Goal: Information Seeking & Learning: Compare options

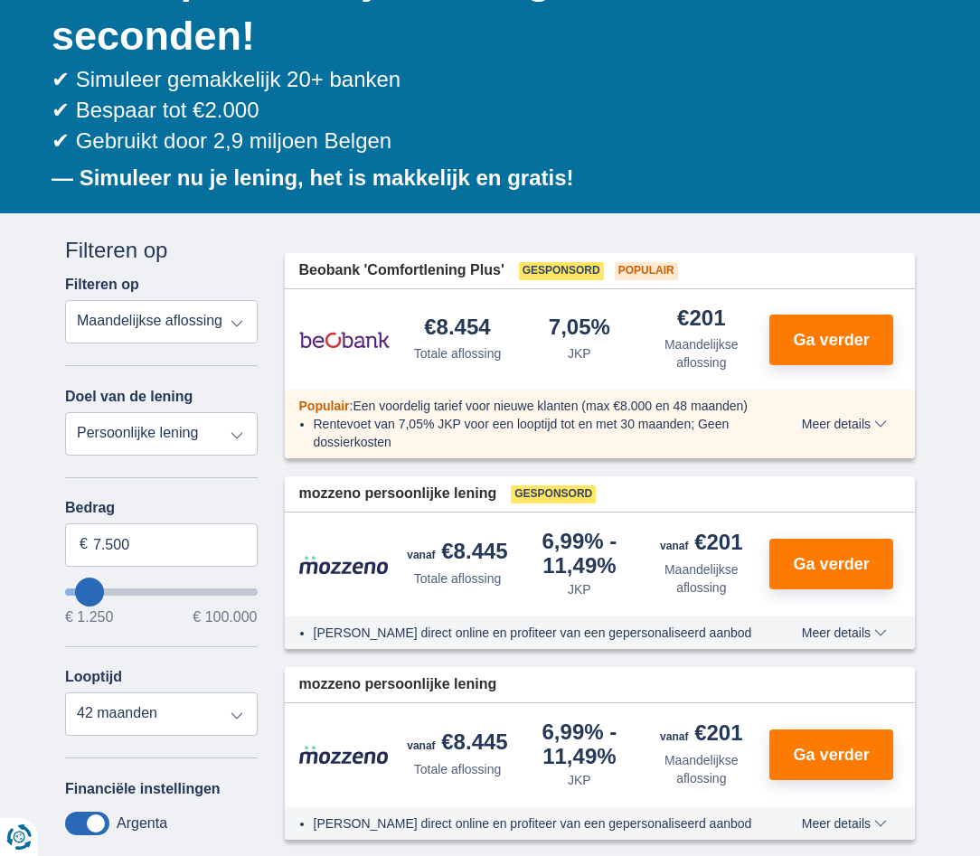
click at [142, 327] on select "Totale aflossing JKP Maandelijkse aflossing" at bounding box center [161, 321] width 193 height 43
select select "trp+"
click at [65, 300] on select "Totale aflossing JKP Maandelijkse aflossing" at bounding box center [161, 321] width 193 height 43
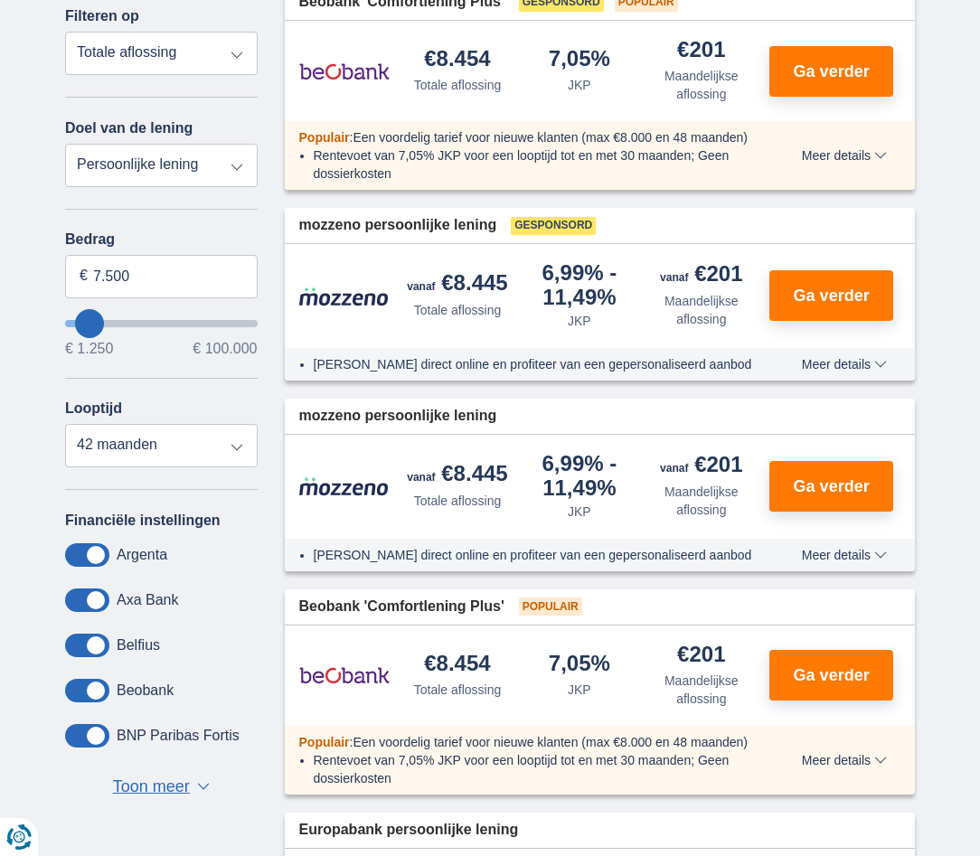
scroll to position [543, 0]
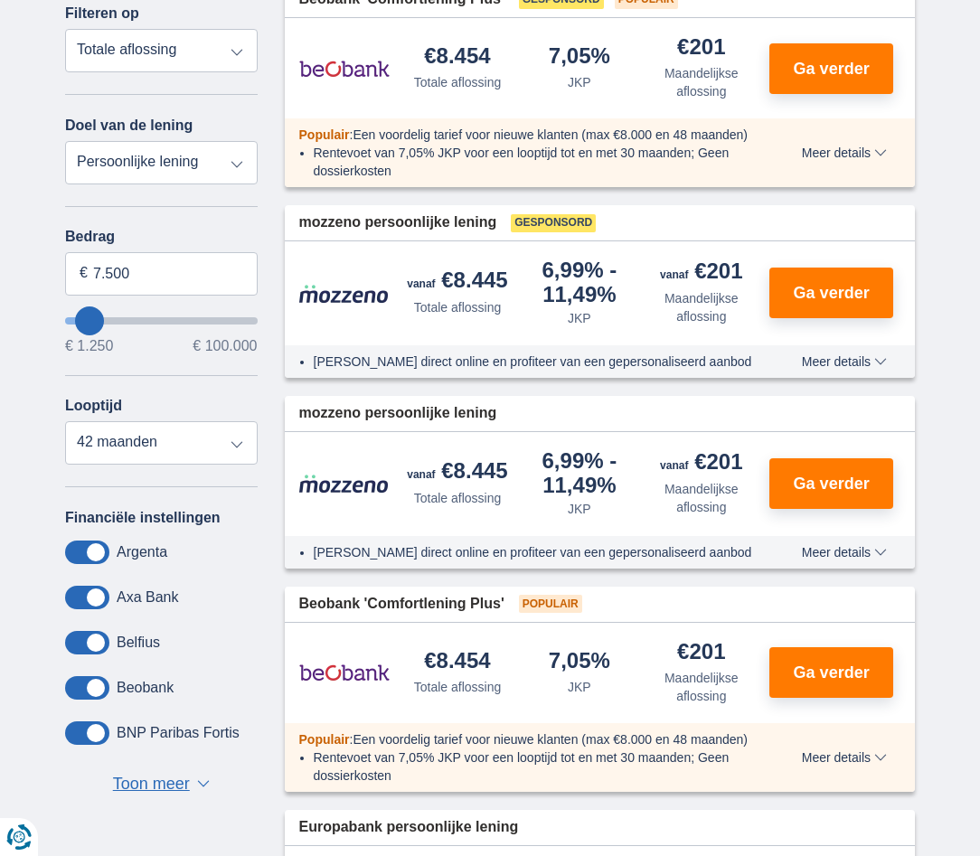
type input "8.250"
type input "10250"
type input "10.250"
select select "60"
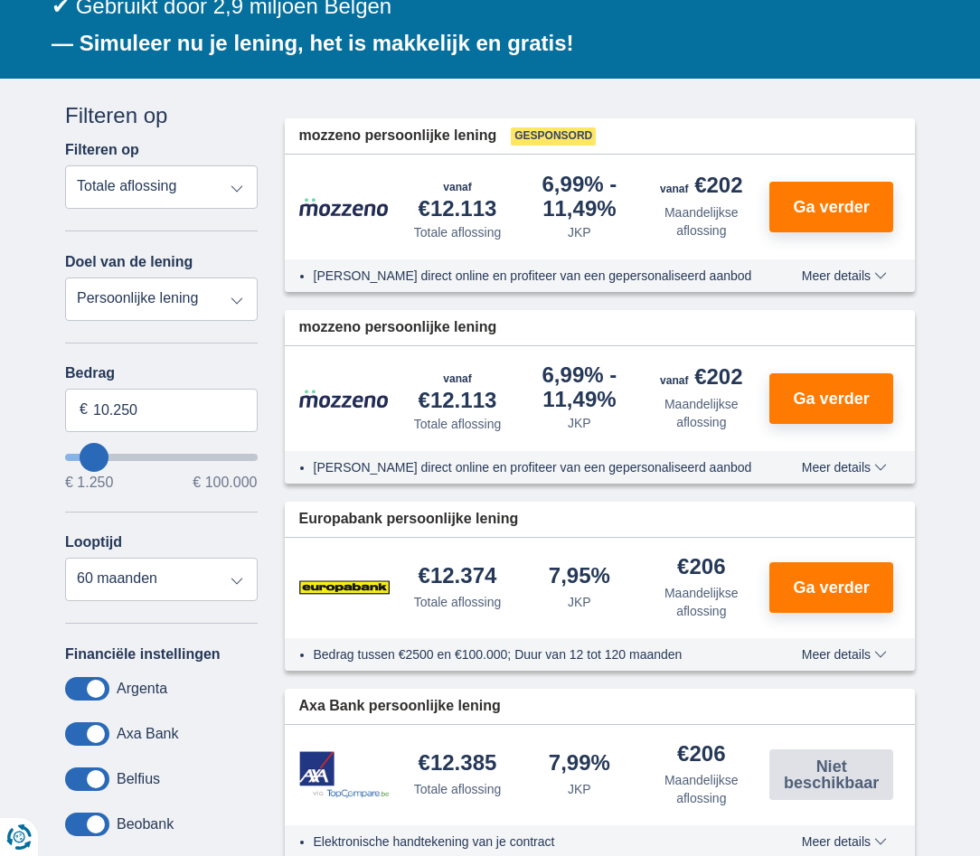
scroll to position [362, 0]
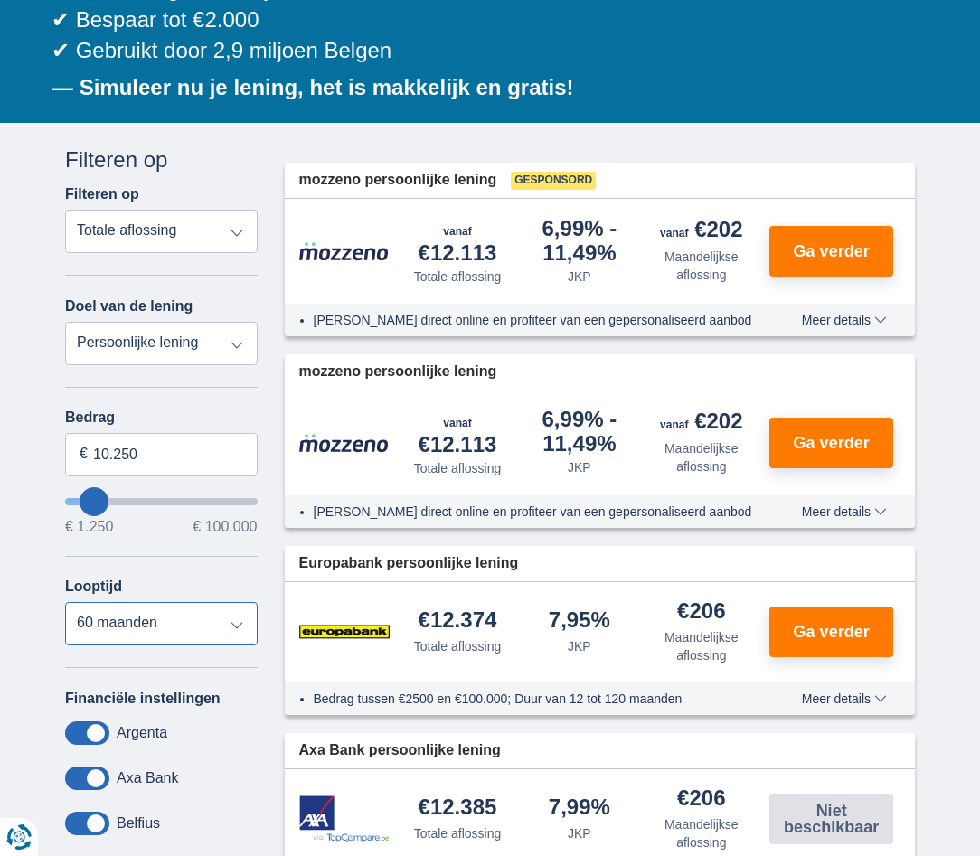
click at [177, 629] on select "12 maanden 18 maanden 24 maanden 30 maanden 36 maanden 42 maanden 48 maanden 60…" at bounding box center [161, 623] width 193 height 43
type input "4.250"
type input "4250"
select select "36"
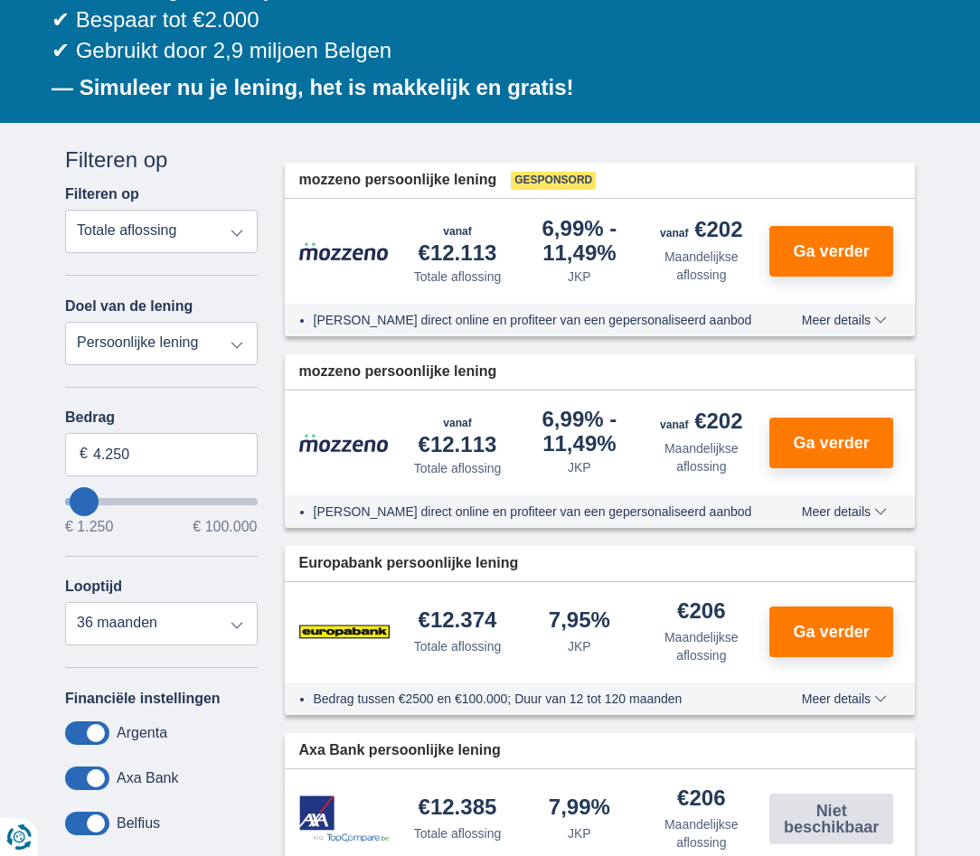
type input "3.250"
type input "3250"
select select "30"
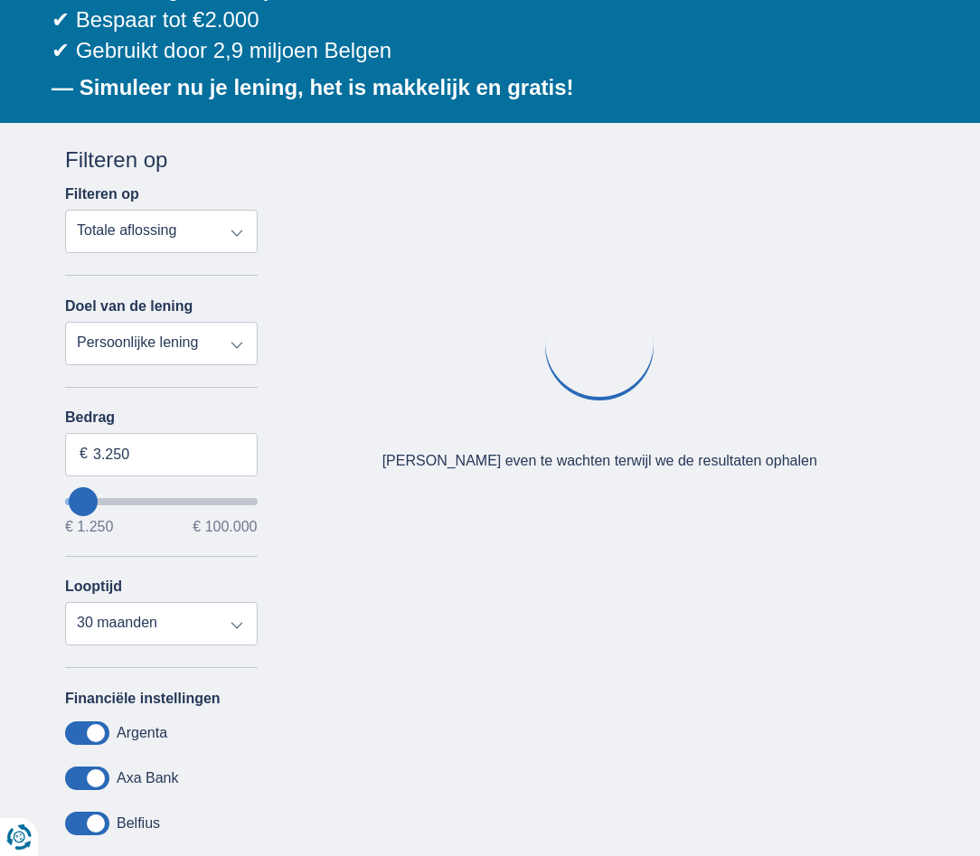
type input "4.250"
type input "4250"
select select "36"
type input "5.250"
type input "5250"
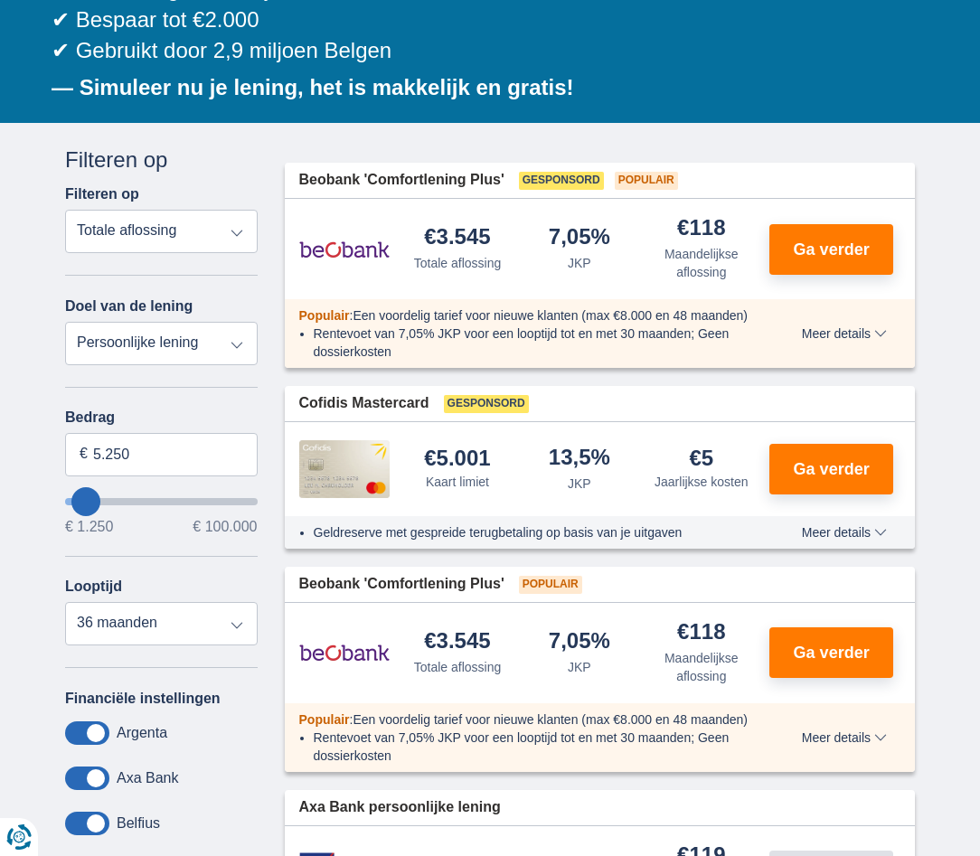
type input "6.250"
type input "6250"
select select "42"
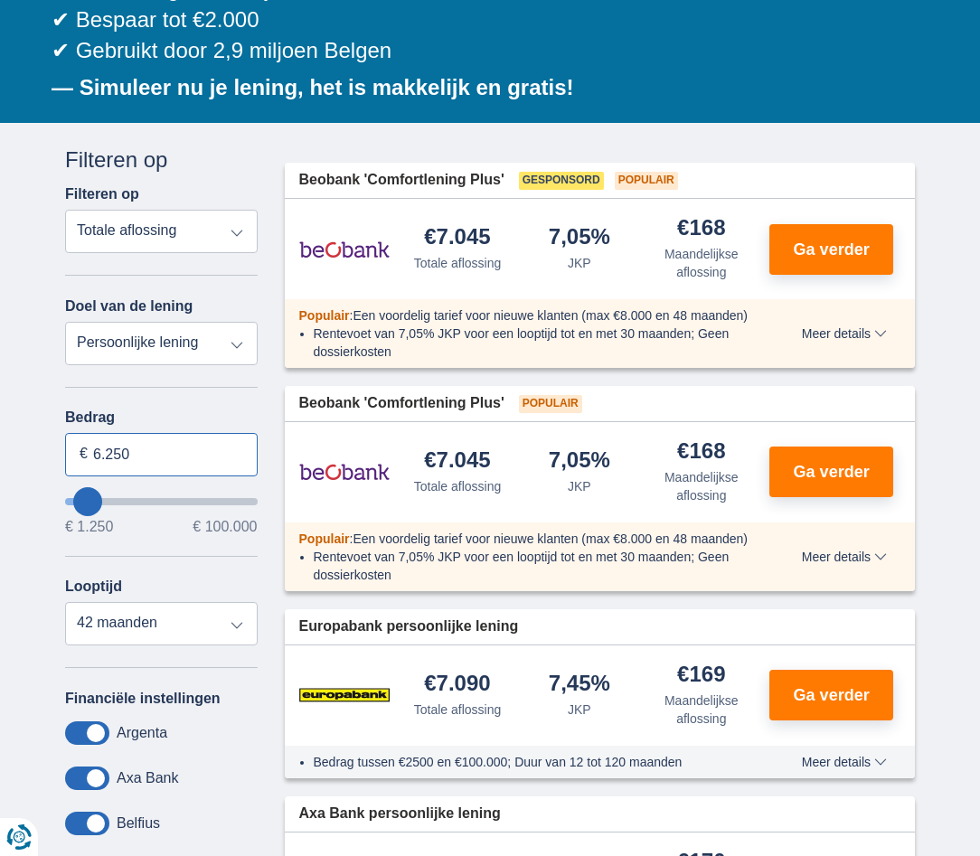
click at [147, 454] on input "6.250" at bounding box center [161, 454] width 193 height 43
type input "5.000"
type input "5250"
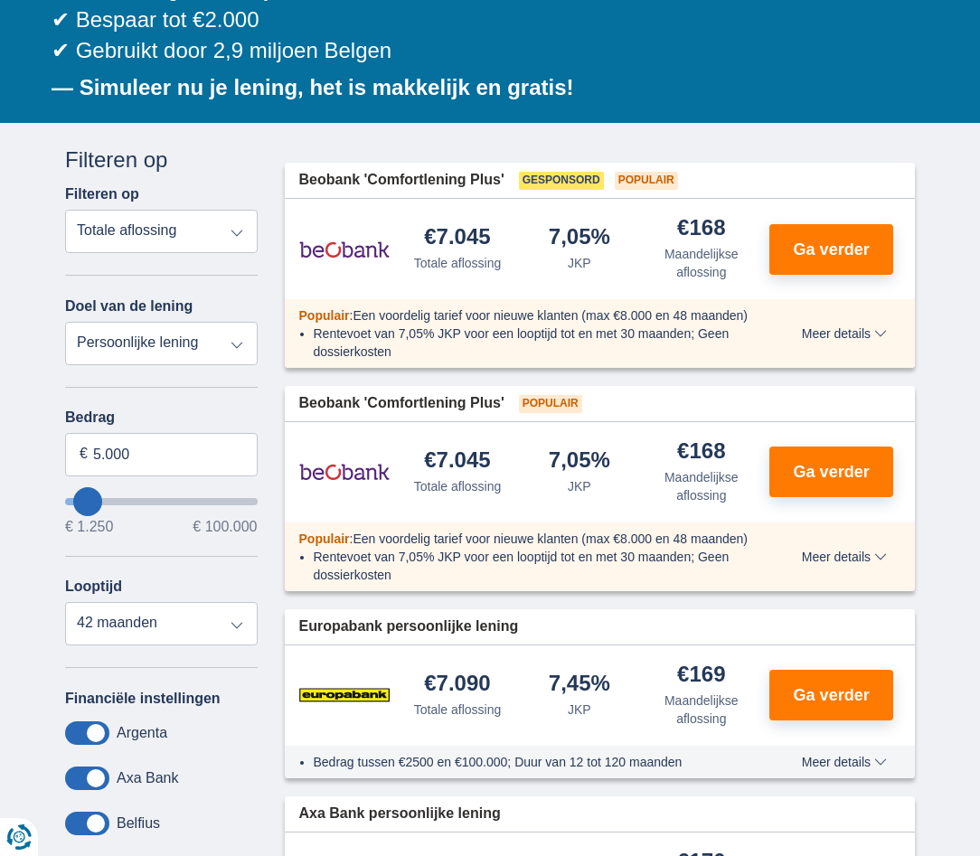
select select "36"
click at [53, 563] on div "Annuleren Filters Filteren op Filteren op Totale aflossing JKP Maandelijkse afl…" at bounding box center [162, 575] width 220 height 860
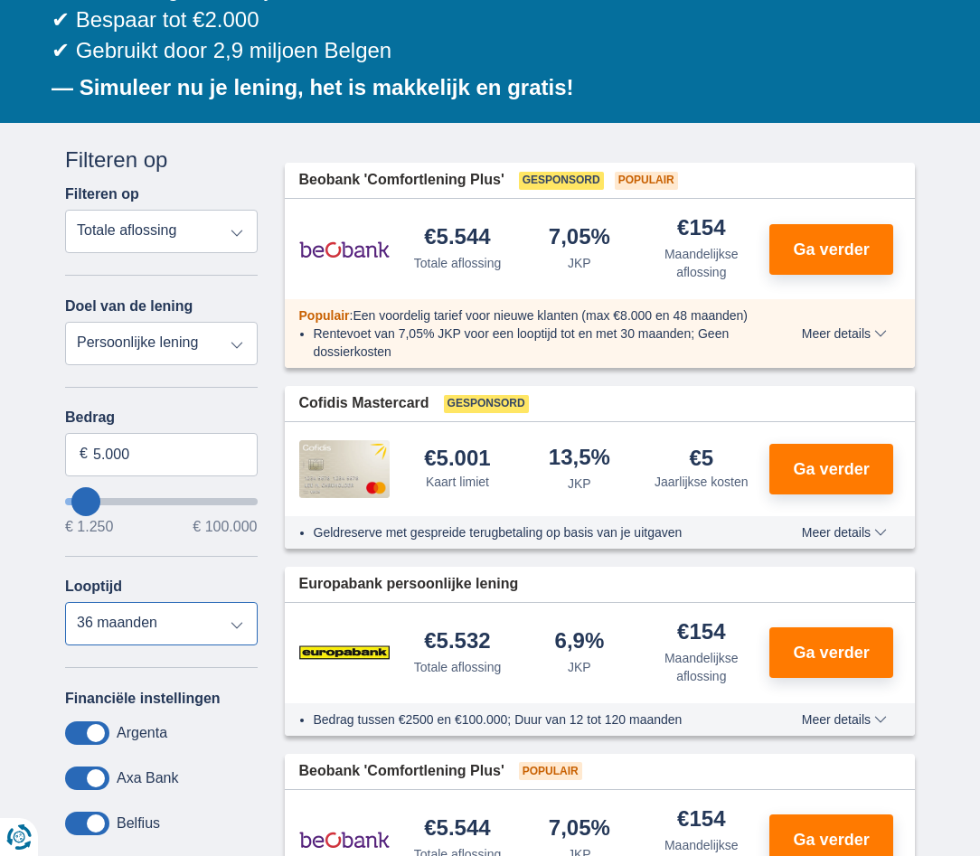
click at [124, 620] on select "12 maanden 18 maanden 24 maanden 30 maanden 36 maanden" at bounding box center [161, 623] width 193 height 43
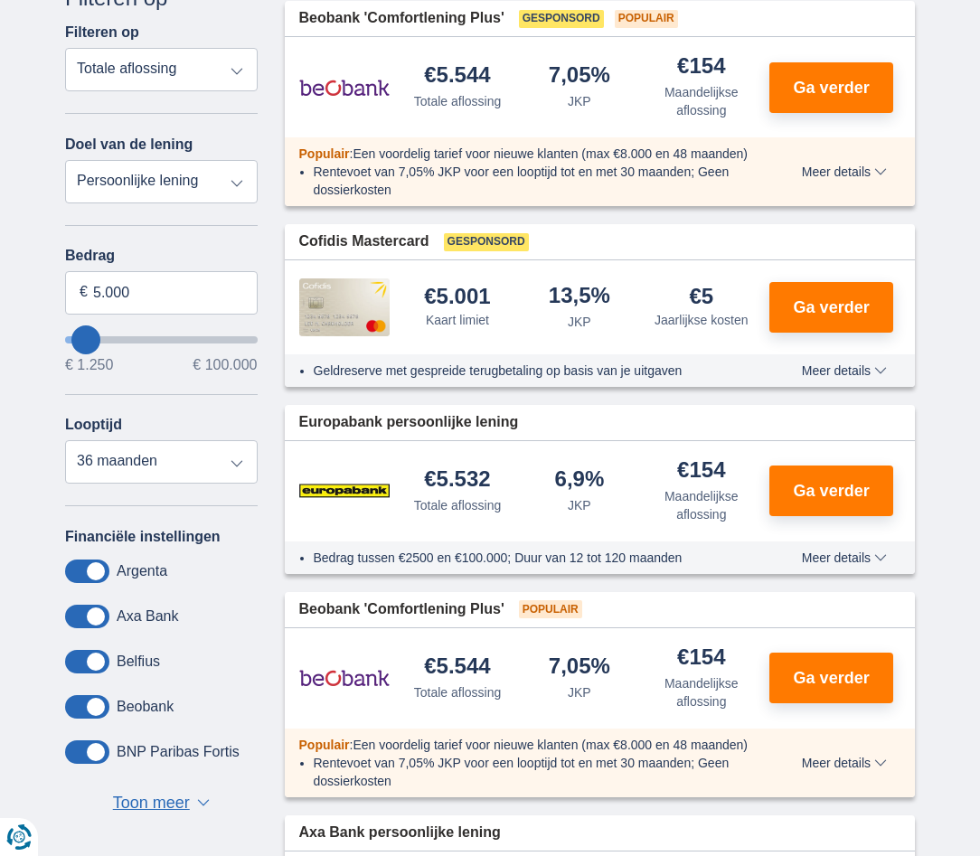
scroll to position [543, 0]
